Goal: Complete application form

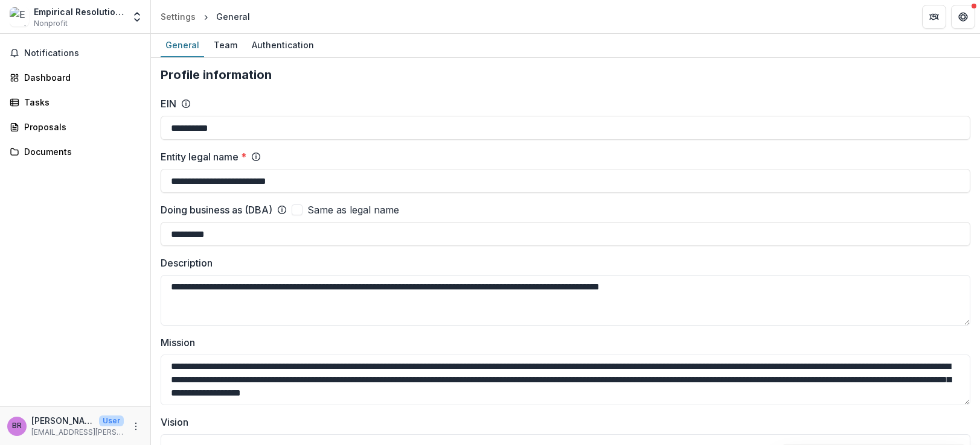
scroll to position [1328, 0]
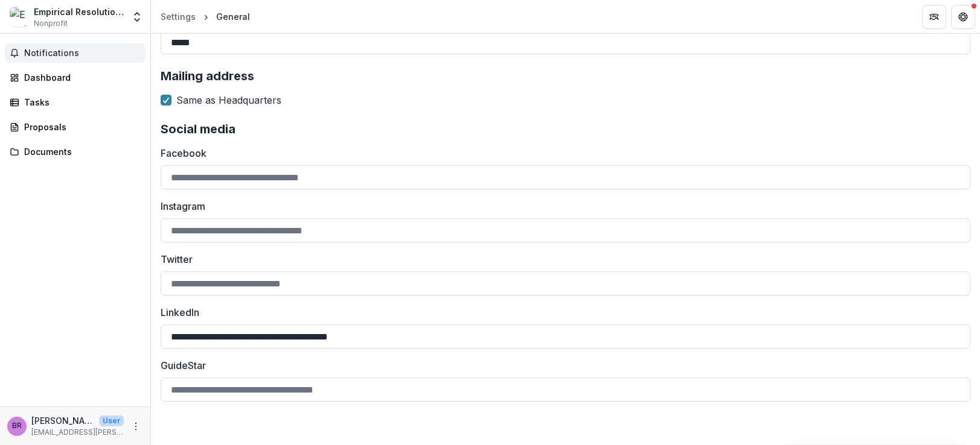
click at [59, 49] on span "Notifications" at bounding box center [82, 53] width 116 height 10
click at [507, 128] on h2 "Social media" at bounding box center [565, 129] width 809 height 14
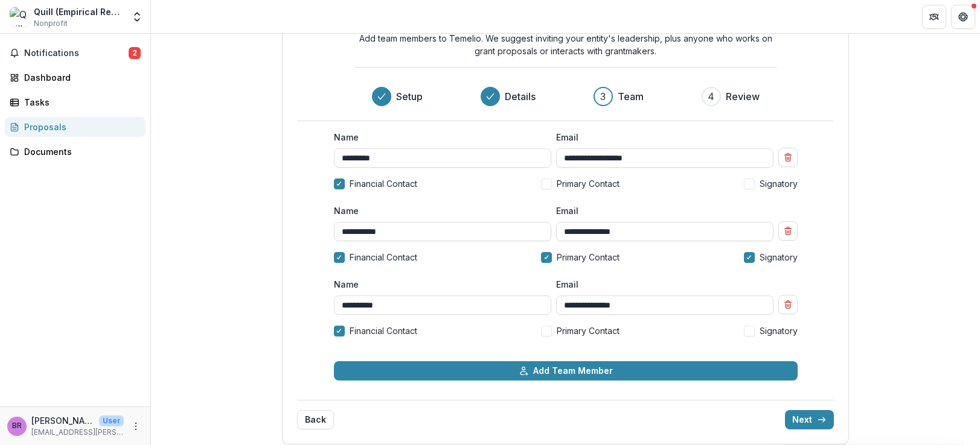
scroll to position [69, 0]
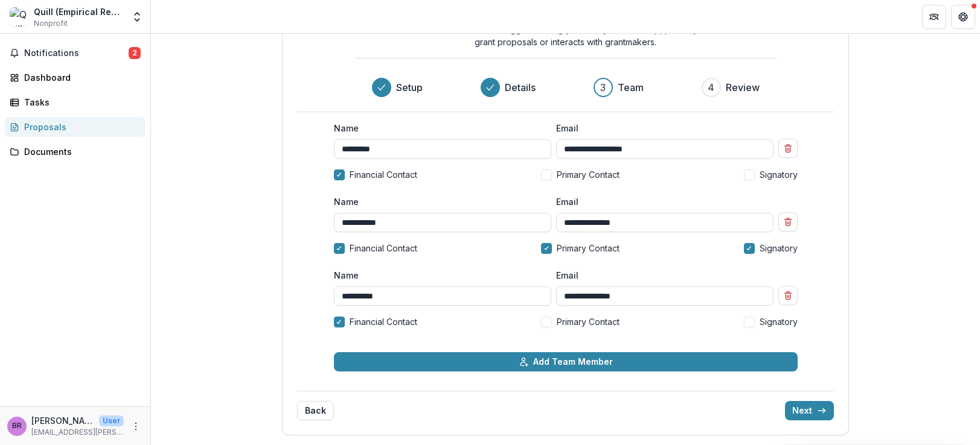
click at [543, 170] on span at bounding box center [546, 175] width 11 height 11
click at [795, 409] on button "Next" at bounding box center [809, 410] width 49 height 19
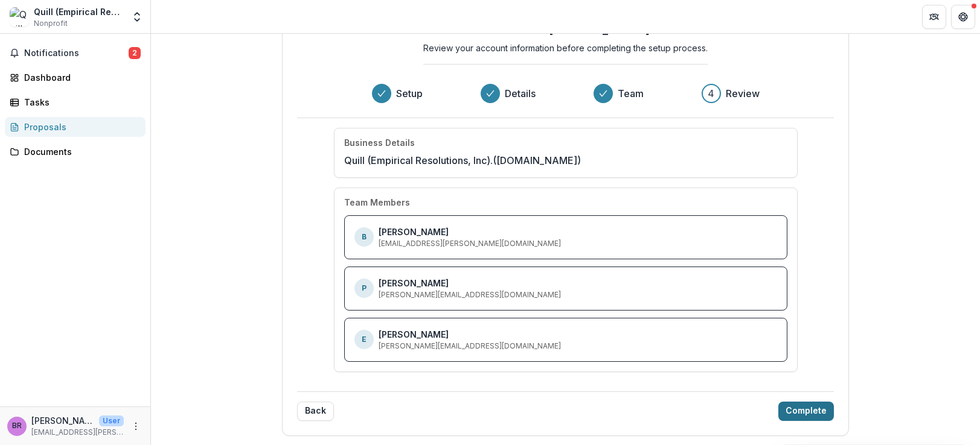
click at [797, 408] on button "Complete" at bounding box center [806, 411] width 56 height 19
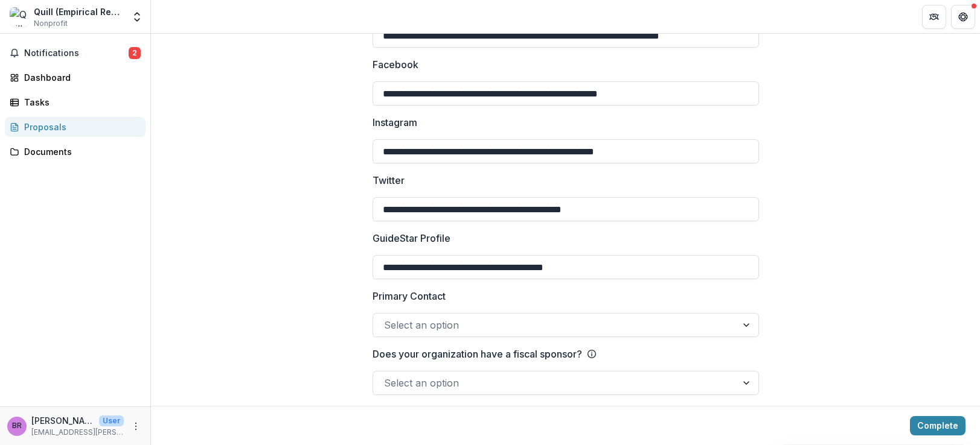
scroll to position [1686, 0]
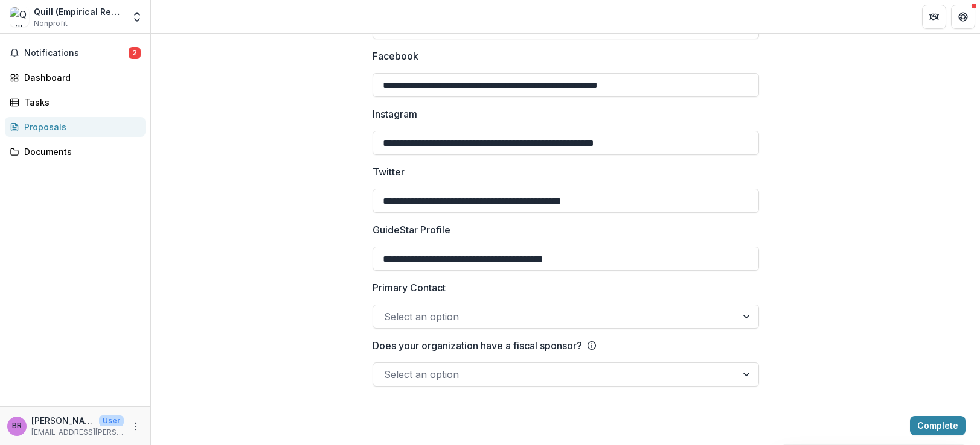
click at [439, 314] on div at bounding box center [555, 316] width 342 height 17
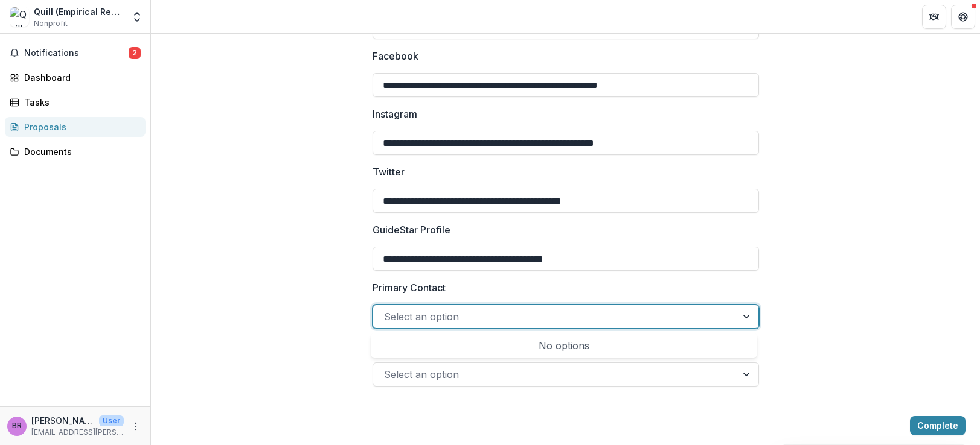
click at [439, 314] on div at bounding box center [555, 316] width 342 height 17
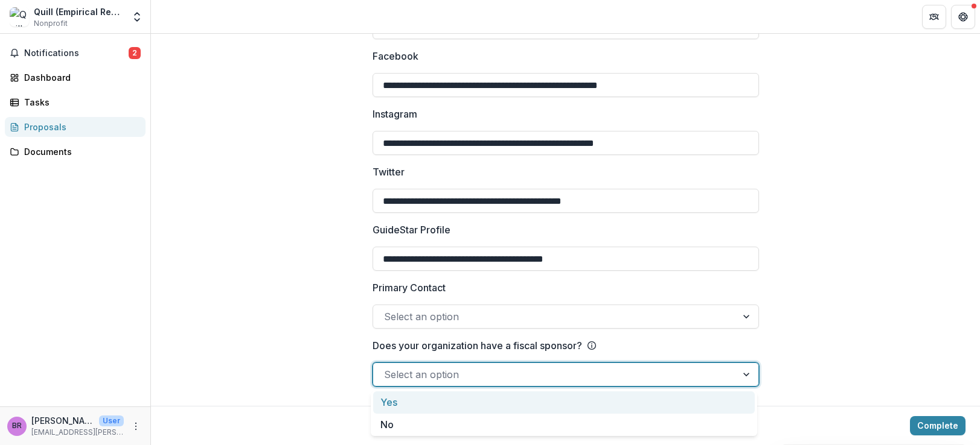
click at [415, 369] on div at bounding box center [555, 374] width 342 height 17
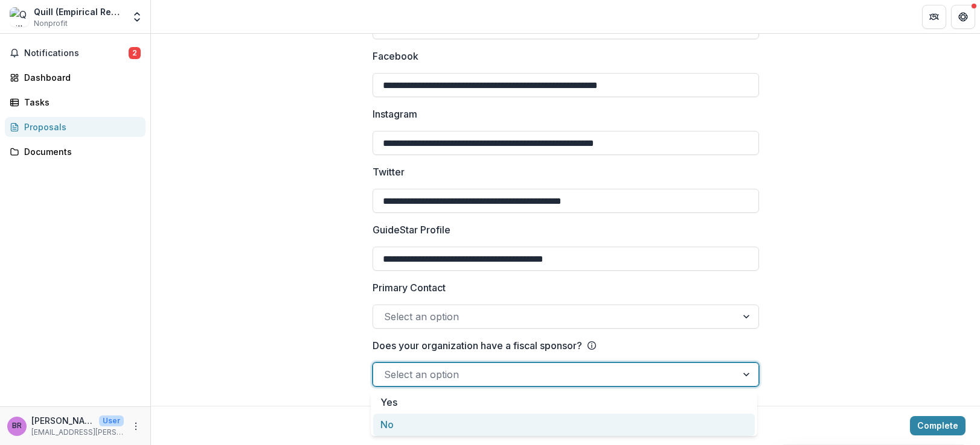
click at [407, 424] on div "No" at bounding box center [563, 425] width 381 height 22
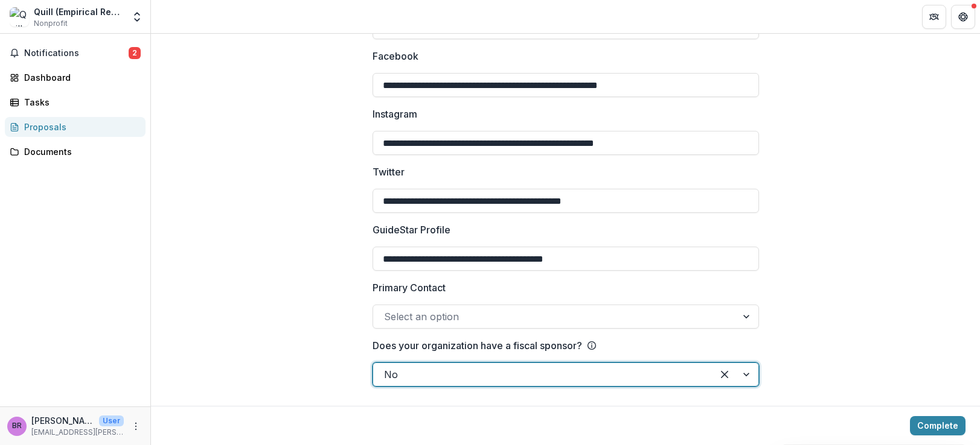
click at [745, 319] on div at bounding box center [747, 316] width 22 height 23
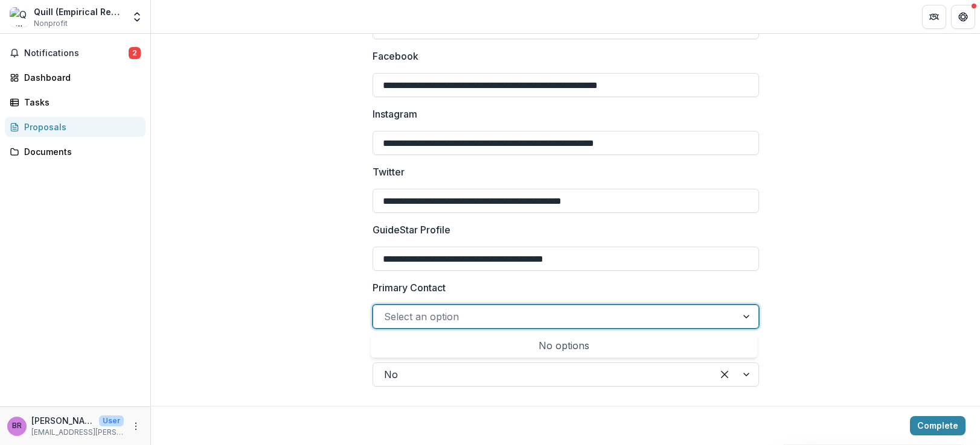
click at [745, 319] on div at bounding box center [747, 316] width 22 height 23
type input "**********"
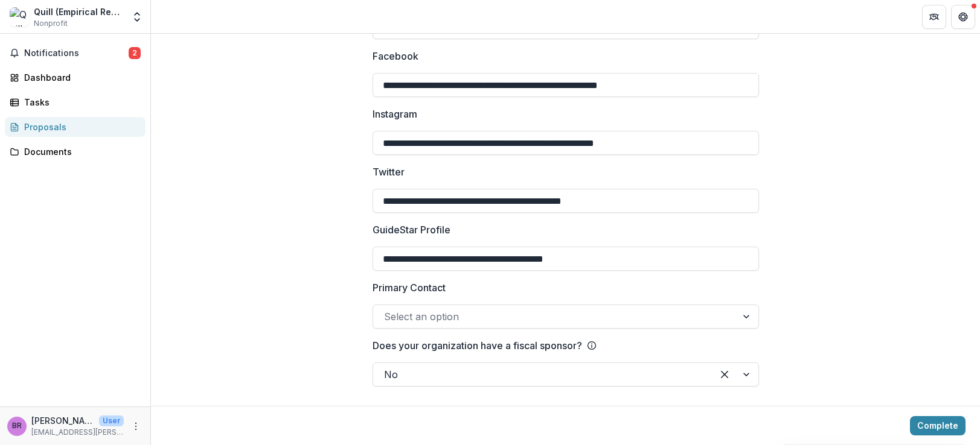
click at [389, 319] on div at bounding box center [555, 316] width 342 height 17
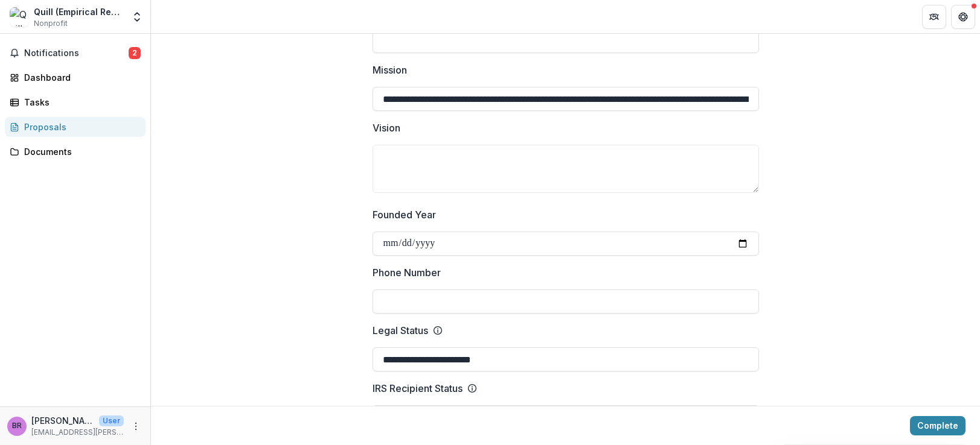
scroll to position [373, 0]
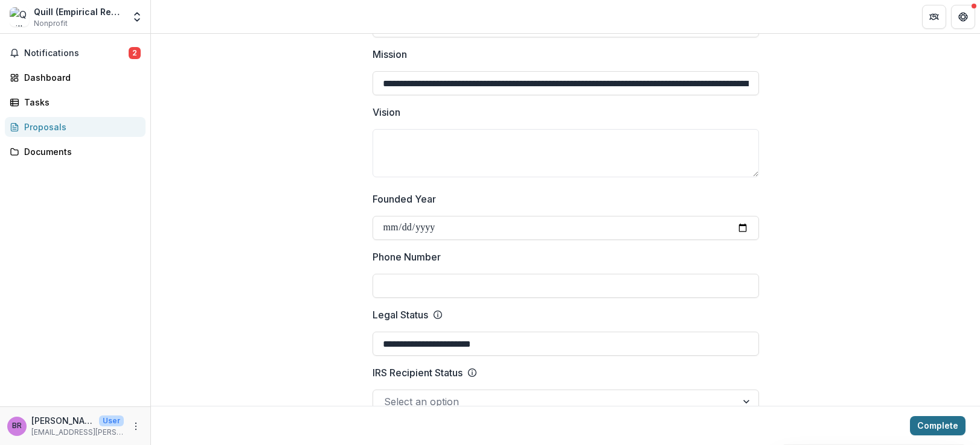
click at [935, 426] on button "Complete" at bounding box center [938, 425] width 56 height 19
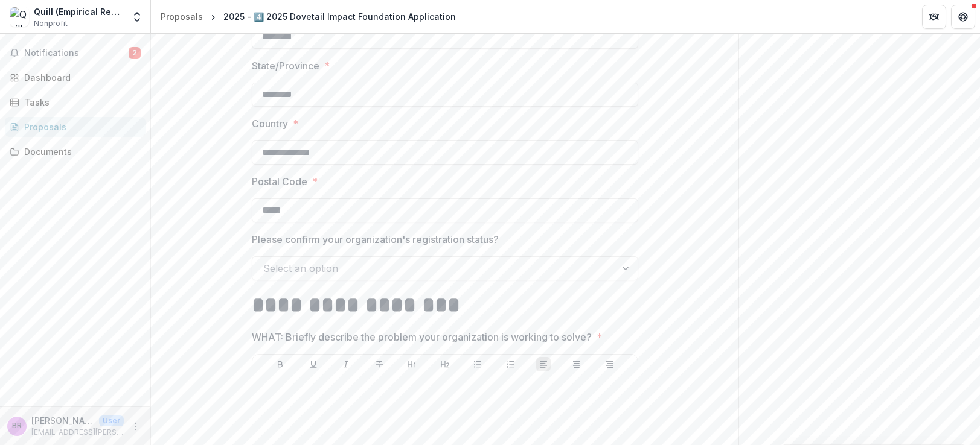
scroll to position [764, 0]
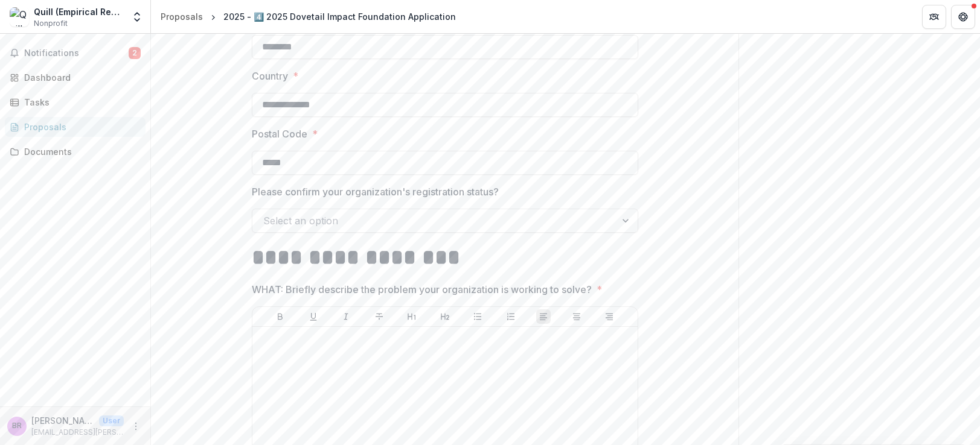
click at [285, 229] on div at bounding box center [434, 220] width 342 height 17
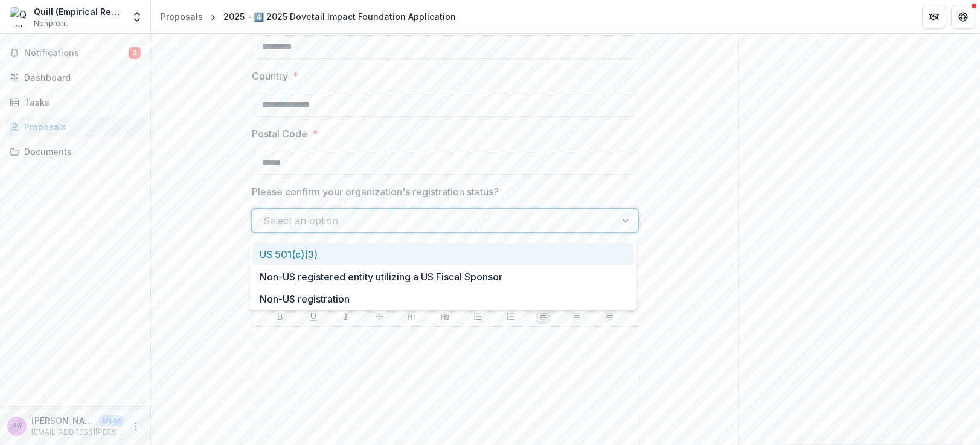
click at [298, 255] on div "US 501(c)(3)" at bounding box center [442, 254] width 381 height 22
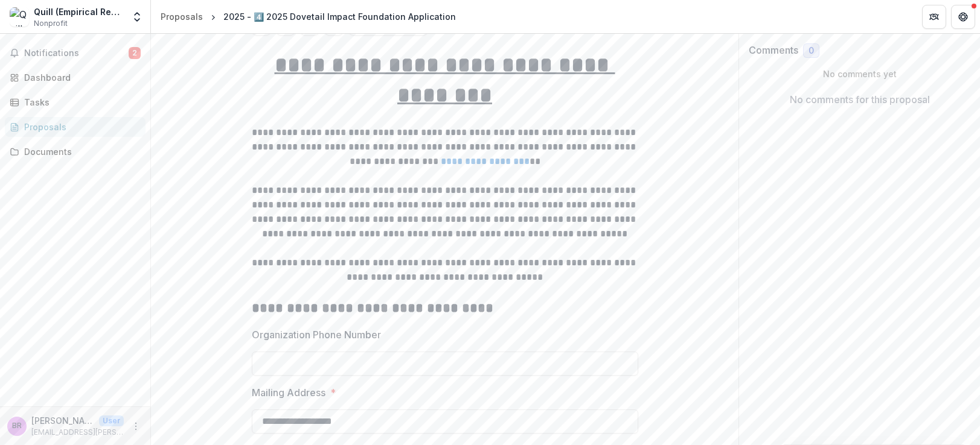
scroll to position [0, 0]
